Goal: Task Accomplishment & Management: Complete application form

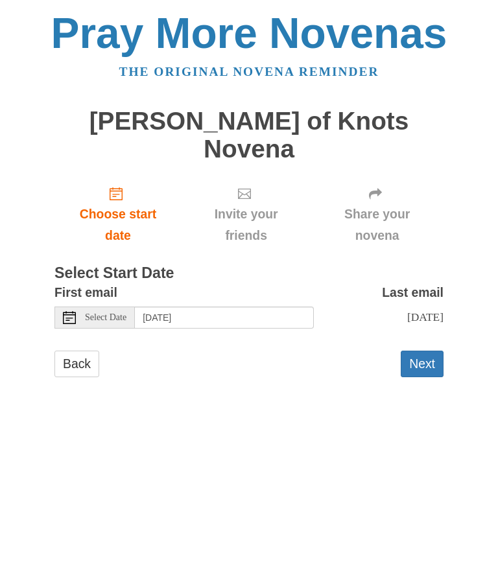
click at [428, 351] on button "Next" at bounding box center [421, 364] width 43 height 27
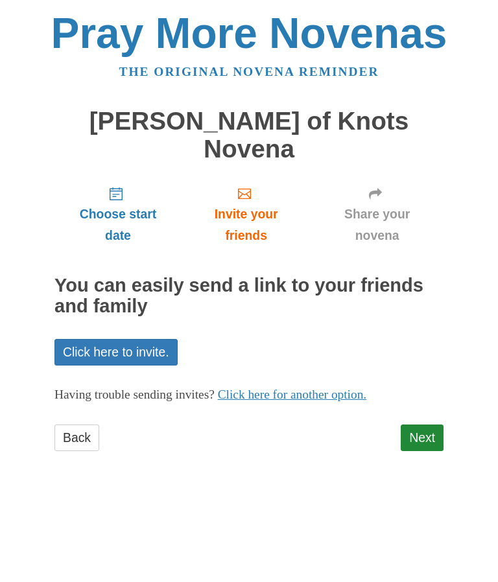
click at [426, 424] on link "Next" at bounding box center [421, 437] width 43 height 27
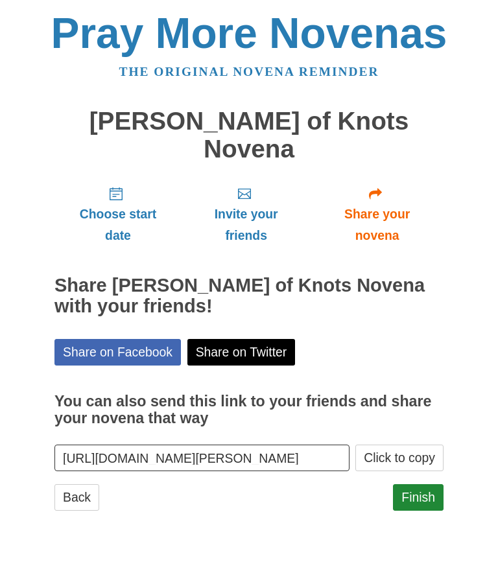
click at [423, 484] on link "Finish" at bounding box center [418, 497] width 51 height 27
